Goal: Find contact information: Find contact information

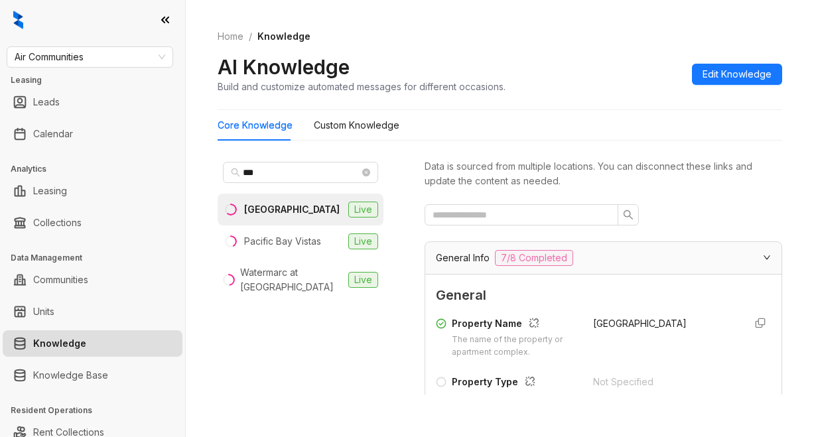
scroll to position [1061, 0]
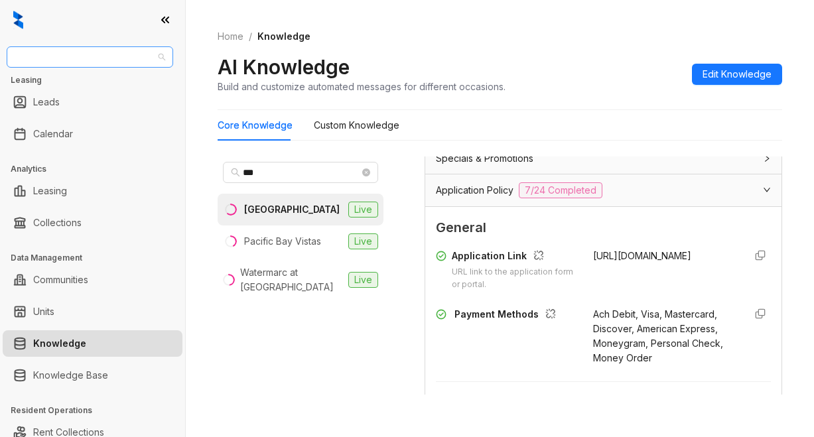
click at [110, 54] on span "Air Communities" at bounding box center [90, 57] width 151 height 20
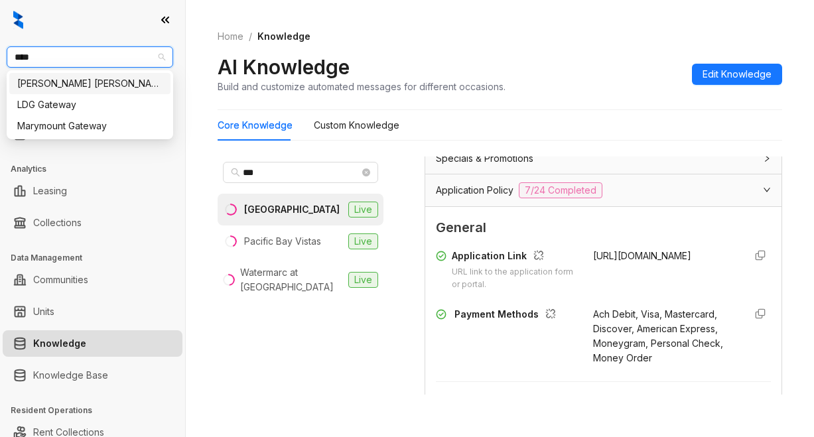
type input "*****"
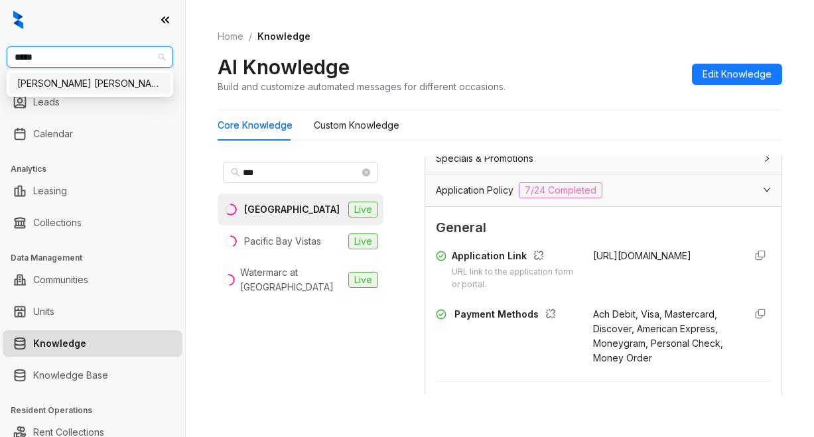
click at [121, 78] on div "Gates Hudson" at bounding box center [89, 83] width 145 height 15
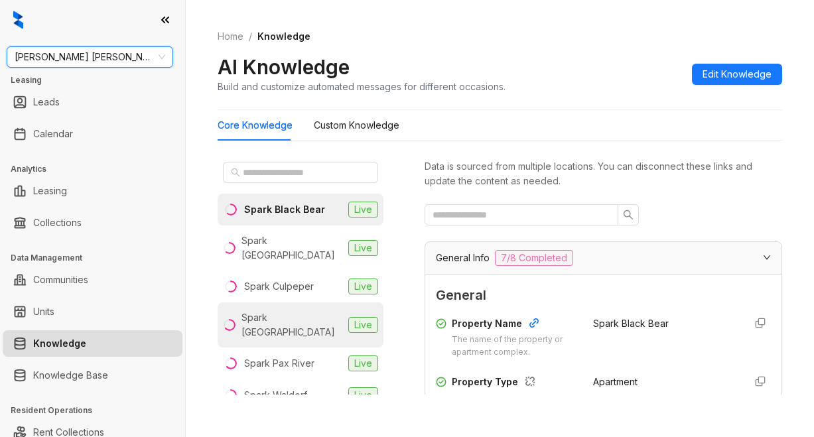
click at [273, 310] on div "Spark Oxon Hill" at bounding box center [291, 324] width 101 height 29
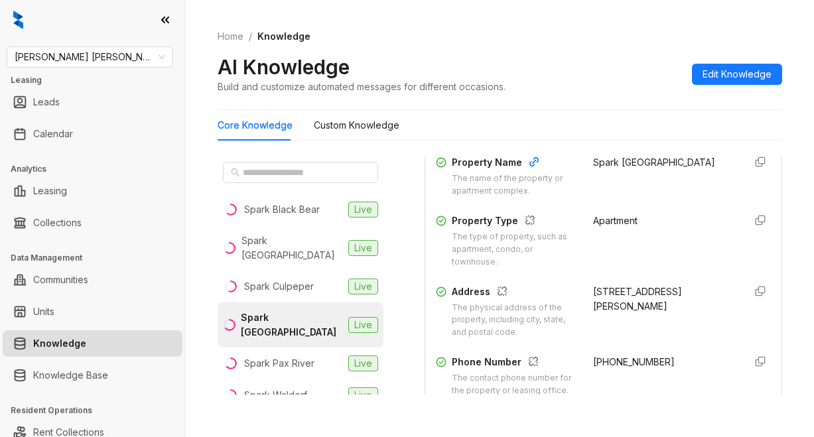
scroll to position [199, 0]
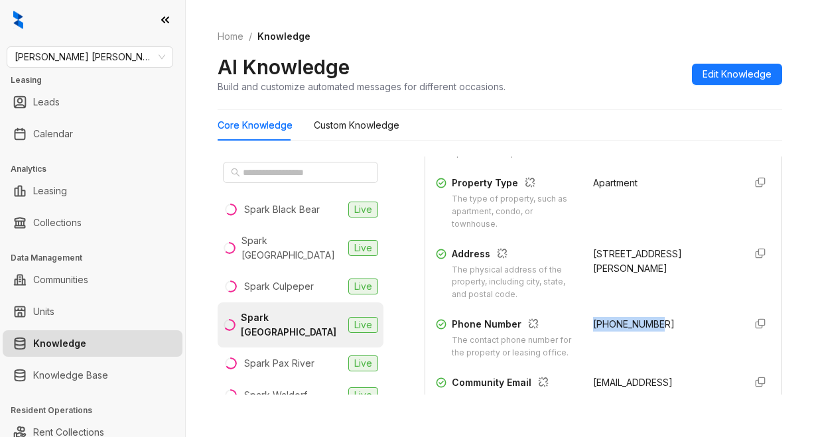
drag, startPoint x: 577, startPoint y: 322, endPoint x: 650, endPoint y: 319, distance: 73.7
click at [650, 319] on div "Phone Number The contact phone number for the property or leasing office. +1833…" at bounding box center [603, 338] width 335 height 42
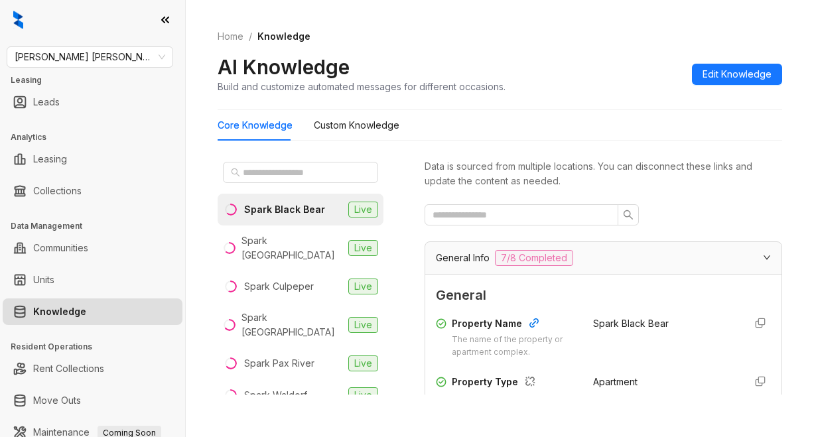
click at [217, 405] on div "Home / Knowledge AI Knowledge Build and customize automated messages for differ…" at bounding box center [500, 218] width 628 height 437
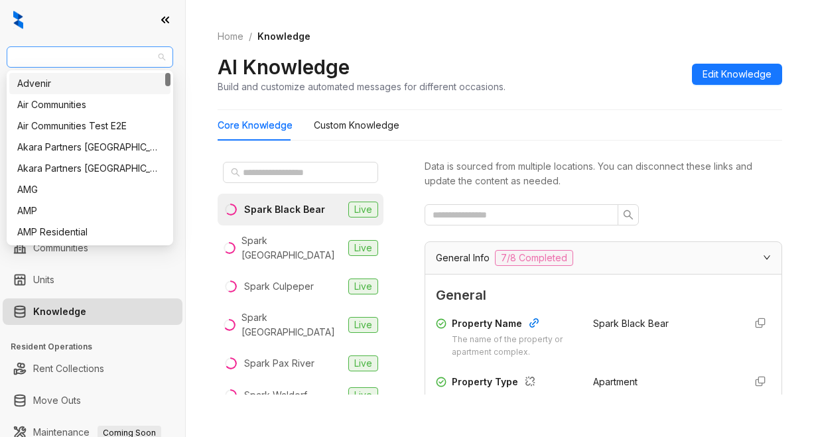
drag, startPoint x: 78, startPoint y: 57, endPoint x: 25, endPoint y: 56, distance: 53.7
click at [25, 56] on span "[PERSON_NAME] [PERSON_NAME]" at bounding box center [90, 57] width 151 height 20
click at [19, 54] on span "[PERSON_NAME] [PERSON_NAME]" at bounding box center [90, 57] width 151 height 20
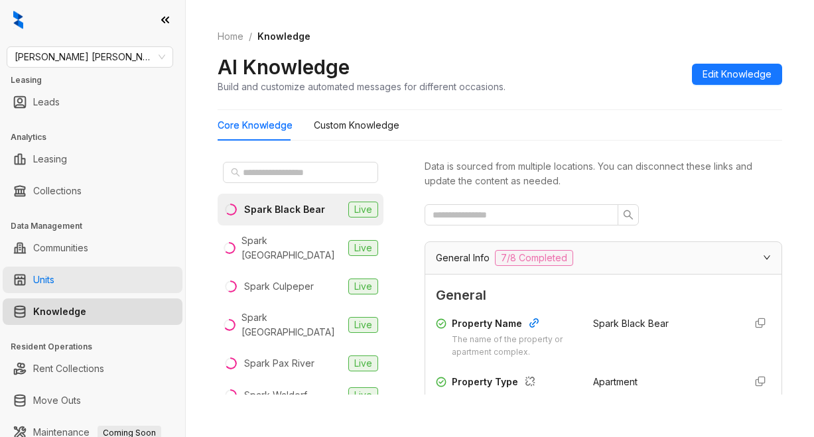
click at [54, 286] on link "Units" at bounding box center [43, 280] width 21 height 27
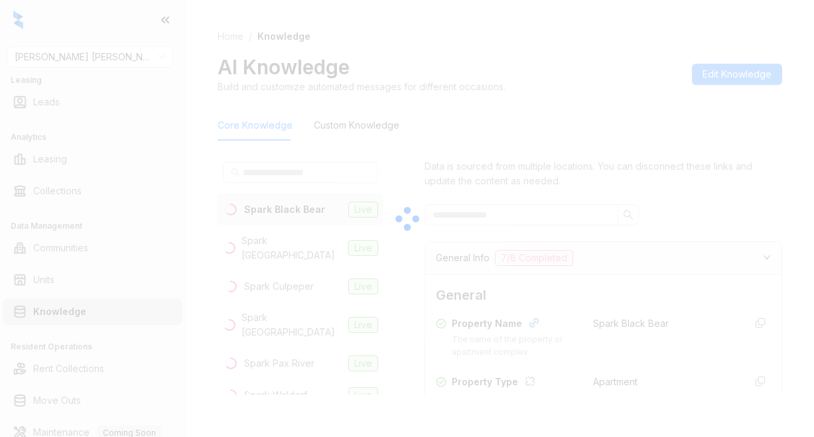
click at [97, 61] on span "[PERSON_NAME] [PERSON_NAME]" at bounding box center [90, 57] width 151 height 20
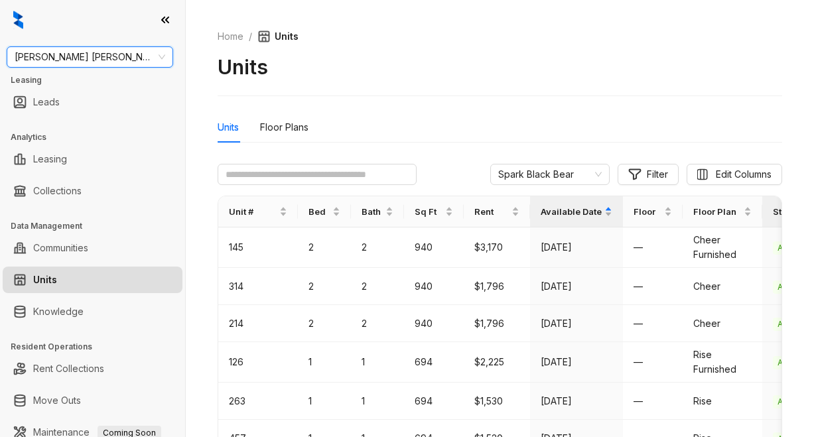
click at [23, 63] on span "[PERSON_NAME] [PERSON_NAME]" at bounding box center [90, 57] width 151 height 20
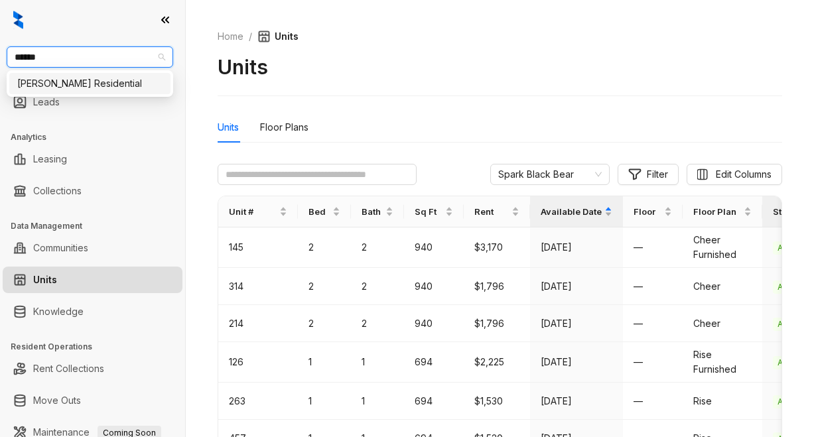
type input "*******"
click at [36, 84] on div "[PERSON_NAME] Residential" at bounding box center [89, 83] width 145 height 15
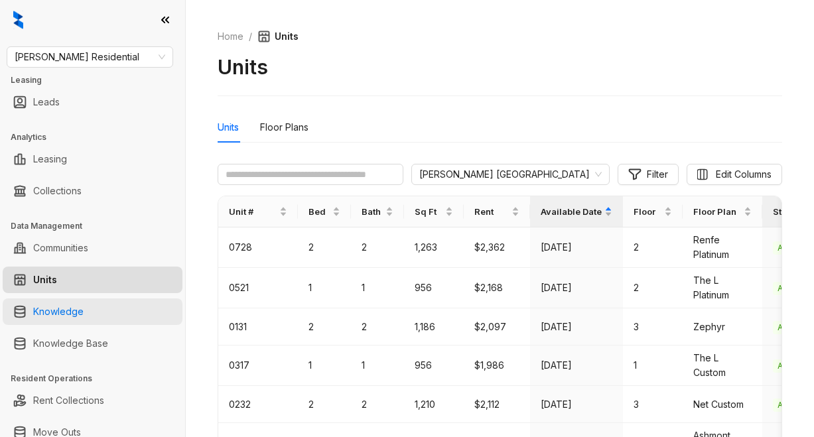
click at [45, 318] on link "Knowledge" at bounding box center [58, 311] width 50 height 27
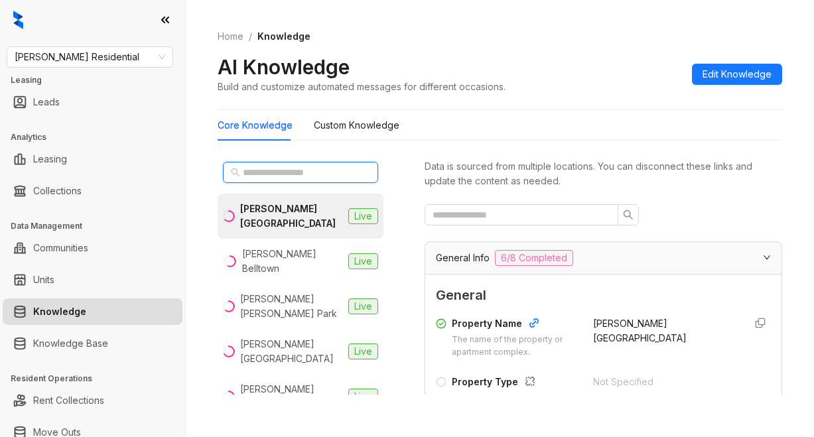
click at [260, 173] on input "text" at bounding box center [301, 172] width 117 height 15
click at [239, 413] on div "Home / Knowledge AI Knowledge Build and customize automated messages for differ…" at bounding box center [500, 218] width 628 height 437
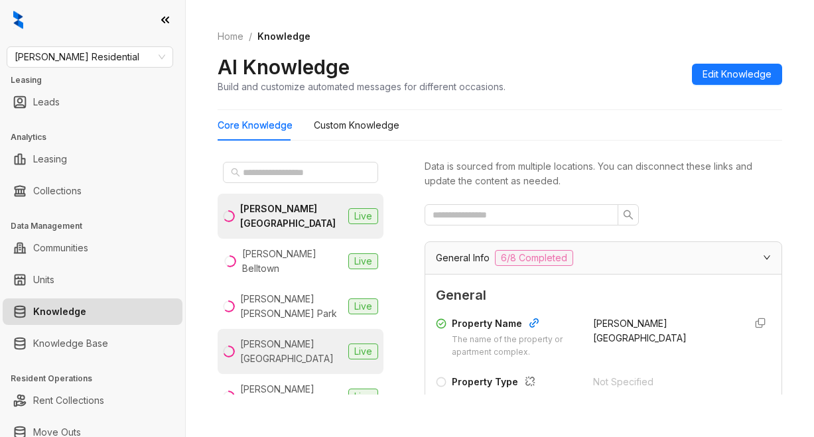
click at [302, 337] on div "Griffis Cherry Creek" at bounding box center [291, 351] width 103 height 29
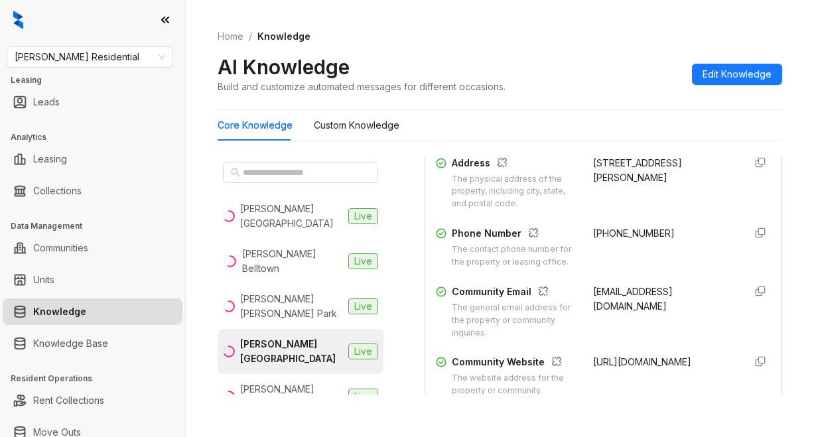
scroll to position [332, 0]
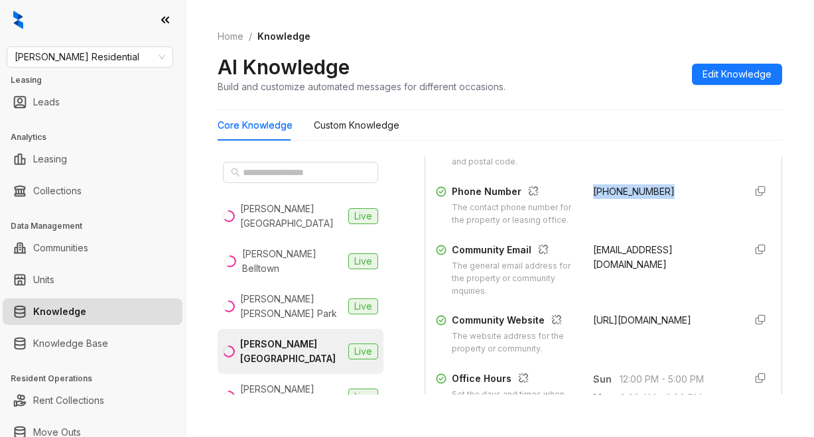
drag, startPoint x: 576, startPoint y: 185, endPoint x: 652, endPoint y: 198, distance: 77.9
click at [652, 198] on div "Phone Number The contact phone number for the property or leasing office. (720)…" at bounding box center [603, 205] width 335 height 42
copy span "(720) 730-9521"
click at [593, 72] on div "AI Knowledge Build and customize automated messages for different occasions. Ed…" at bounding box center [499, 73] width 564 height 39
click at [458, 30] on ol "Home / Knowledge" at bounding box center [499, 36] width 564 height 15
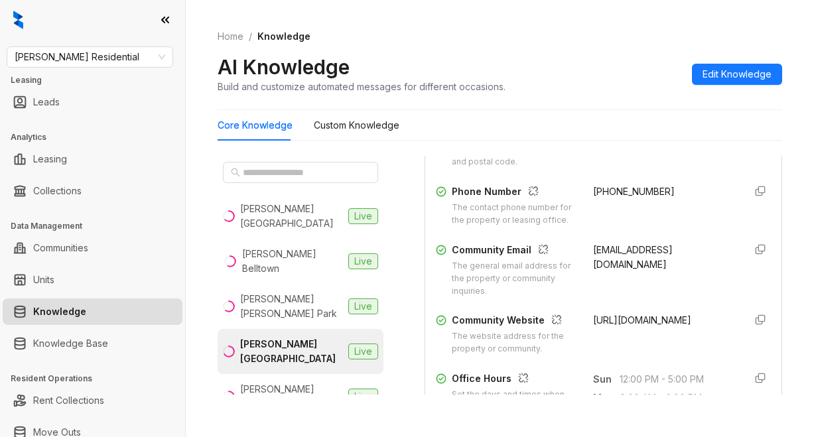
click at [269, 339] on div "Griffis Cherry Creek" at bounding box center [291, 351] width 103 height 29
click at [288, 174] on input "text" at bounding box center [301, 172] width 117 height 15
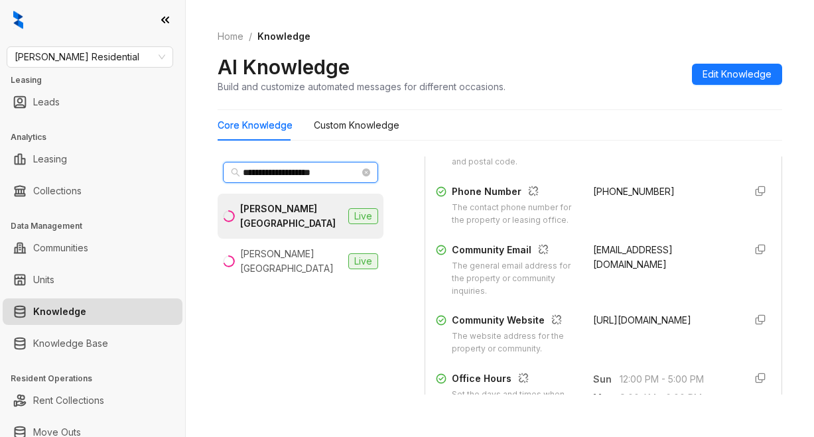
type input "**********"
click at [295, 208] on div "Griffis Cherry Creek" at bounding box center [291, 216] width 103 height 29
drag, startPoint x: 614, startPoint y: 50, endPoint x: 613, endPoint y: 40, distance: 10.6
click at [614, 50] on div "Home / Knowledge AI Knowledge Build and customize automated messages for differ…" at bounding box center [499, 61] width 564 height 97
